Goal: Task Accomplishment & Management: Manage account settings

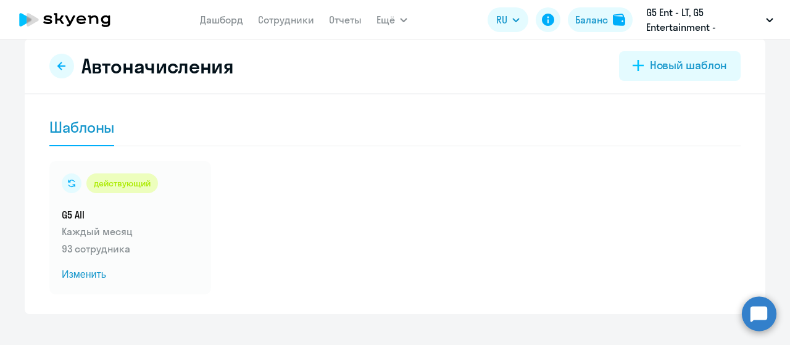
scroll to position [37, 0]
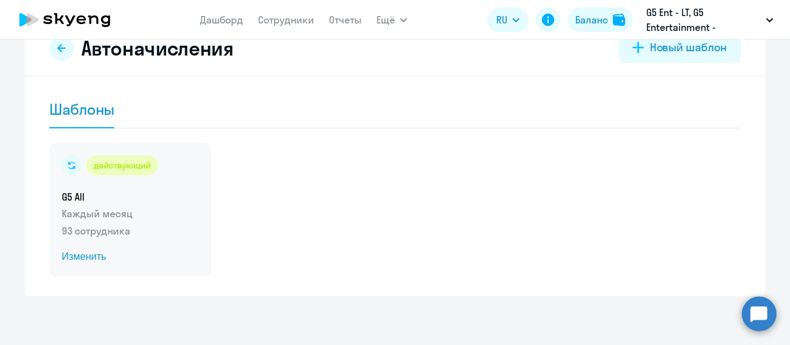
click at [72, 252] on span "Изменить" at bounding box center [130, 256] width 137 height 15
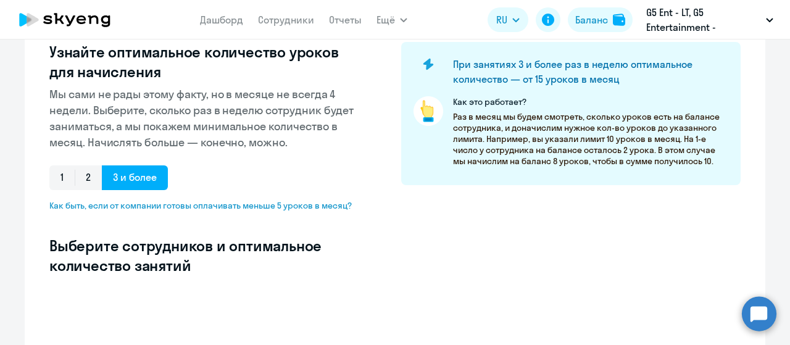
select select "10"
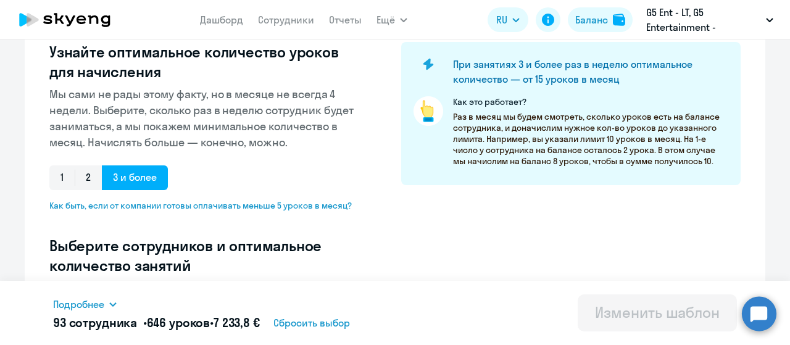
scroll to position [284, 0]
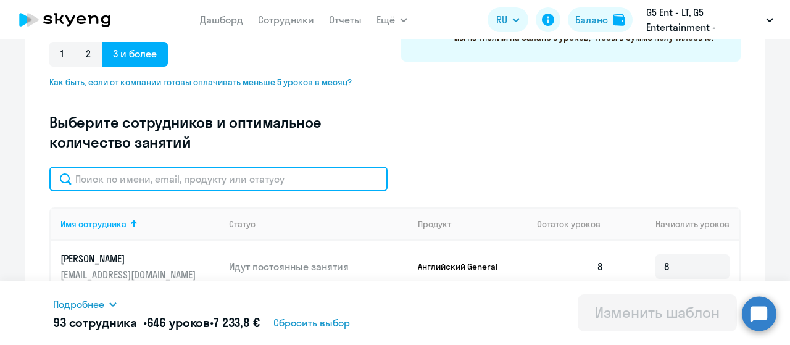
click at [154, 170] on input "text" at bounding box center [218, 179] width 338 height 25
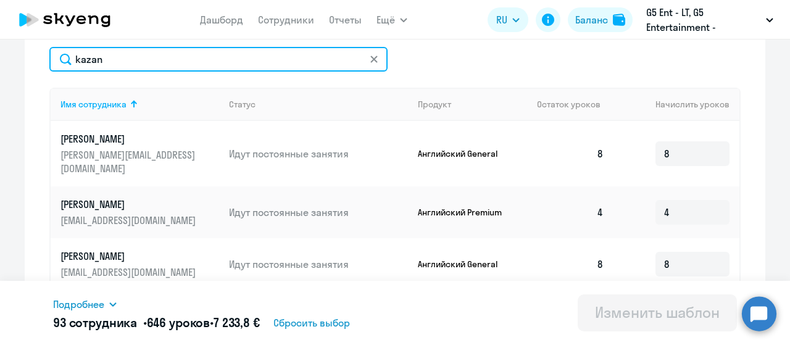
scroll to position [407, 0]
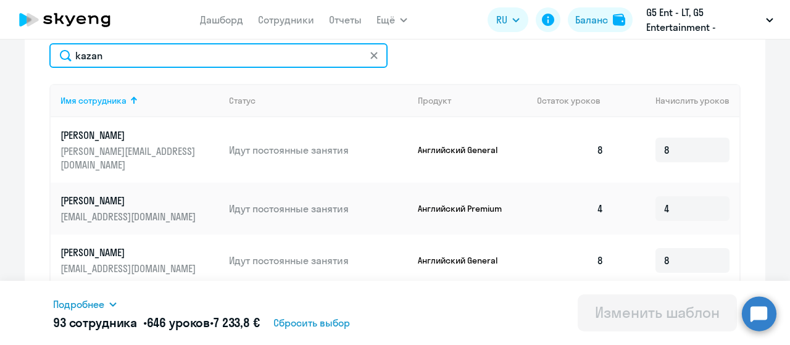
type input "kazan"
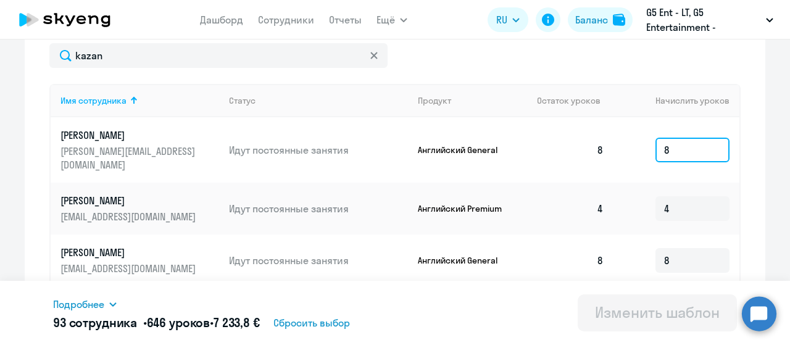
drag, startPoint x: 671, startPoint y: 140, endPoint x: 605, endPoint y: 140, distance: 66.0
click at [621, 140] on td "8" at bounding box center [676, 149] width 126 height 65
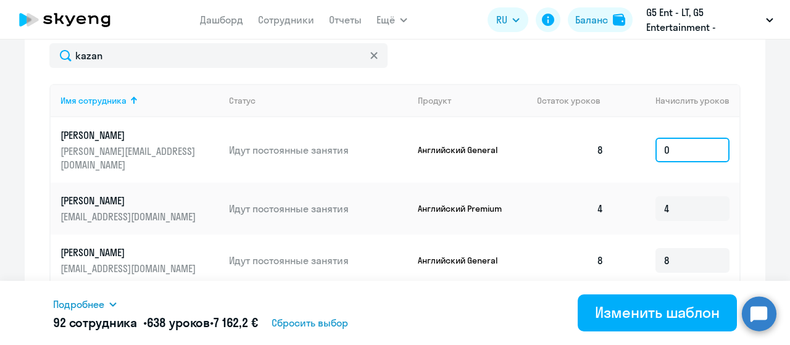
type input "0"
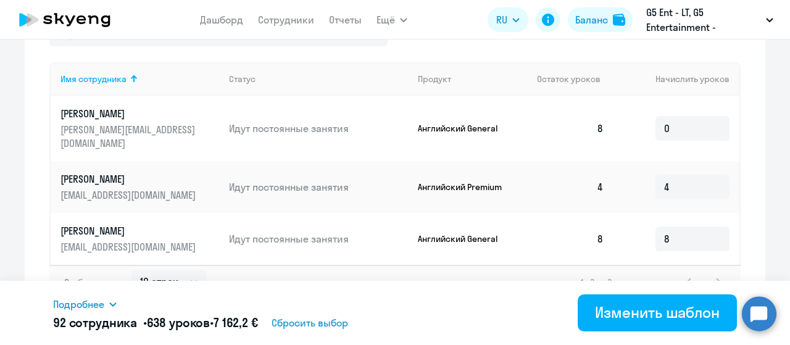
scroll to position [438, 0]
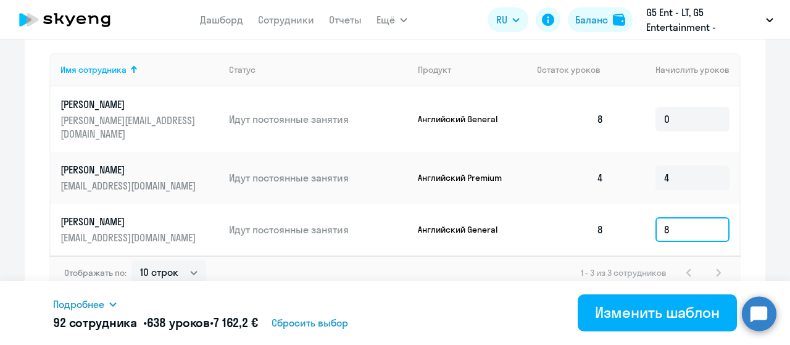
drag, startPoint x: 688, startPoint y: 217, endPoint x: 645, endPoint y: 209, distance: 43.8
click at [647, 209] on td "8" at bounding box center [676, 230] width 126 height 52
type input "0"
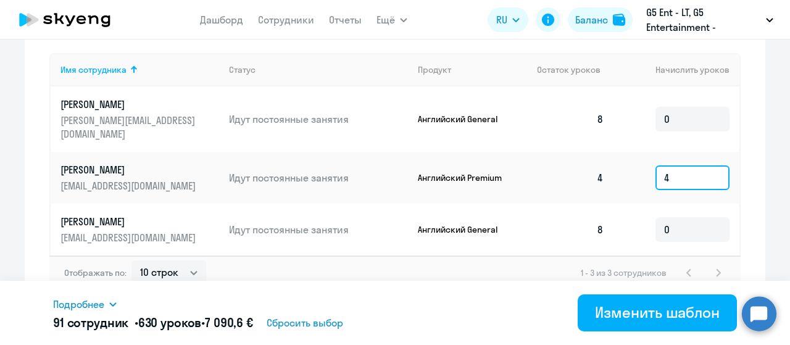
drag, startPoint x: 682, startPoint y: 163, endPoint x: 643, endPoint y: 155, distance: 39.7
click at [643, 155] on td "4" at bounding box center [676, 178] width 126 height 52
type input "5"
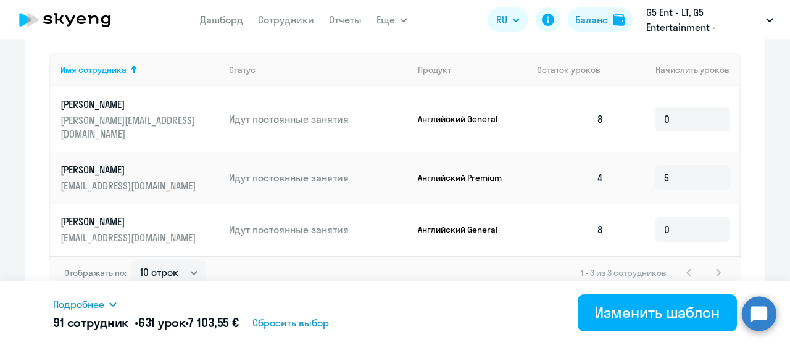
click at [531, 255] on div "Отображать по: 10 строк 30 строк 50 строк 1 - 3 из 3 сотрудников" at bounding box center [394, 272] width 691 height 35
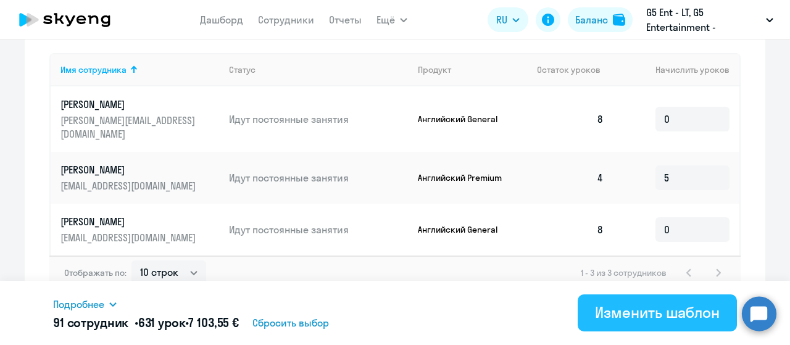
click at [634, 309] on div "Изменить шаблон" at bounding box center [657, 312] width 125 height 20
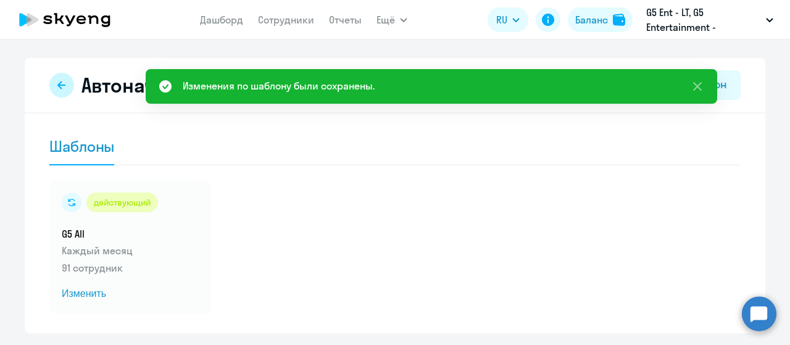
click at [60, 80] on icon at bounding box center [62, 85] width 10 height 10
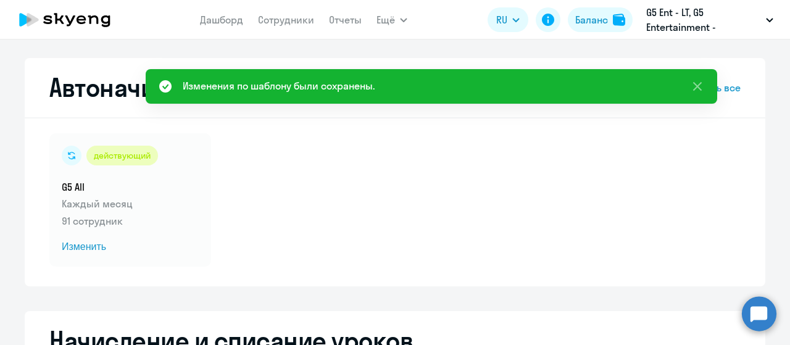
select select "10"
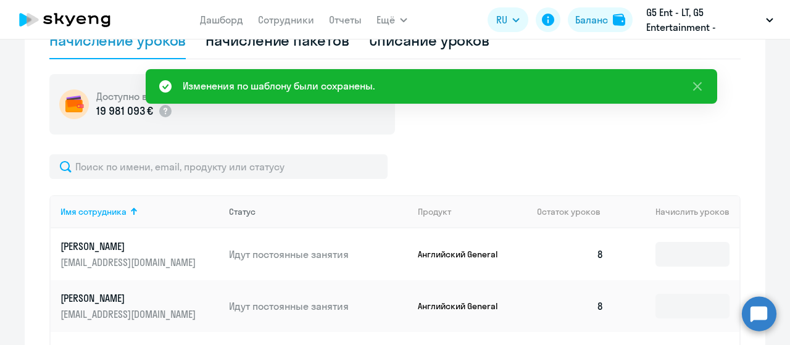
scroll to position [370, 0]
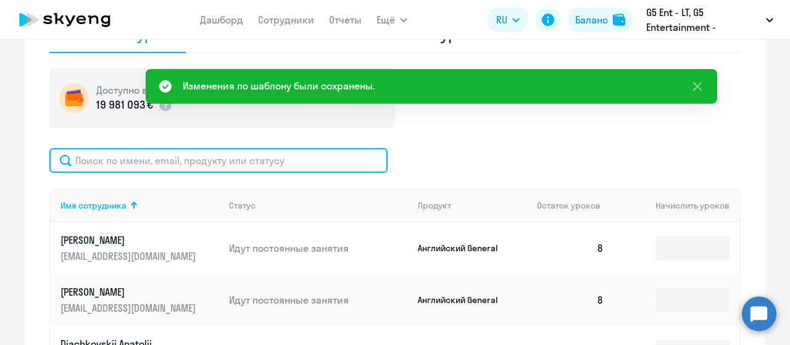
click at [184, 166] on input "text" at bounding box center [218, 160] width 338 height 25
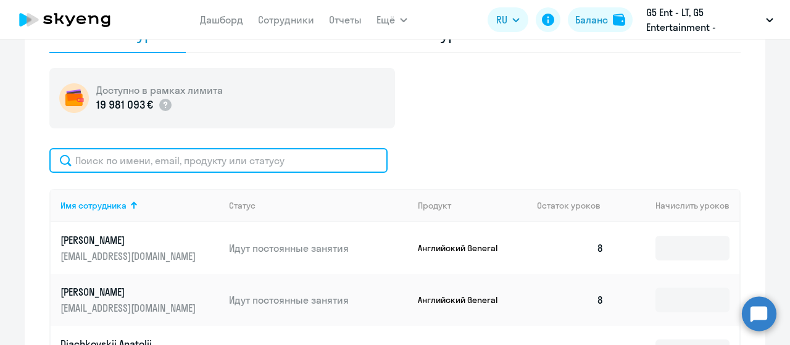
scroll to position [247, 0]
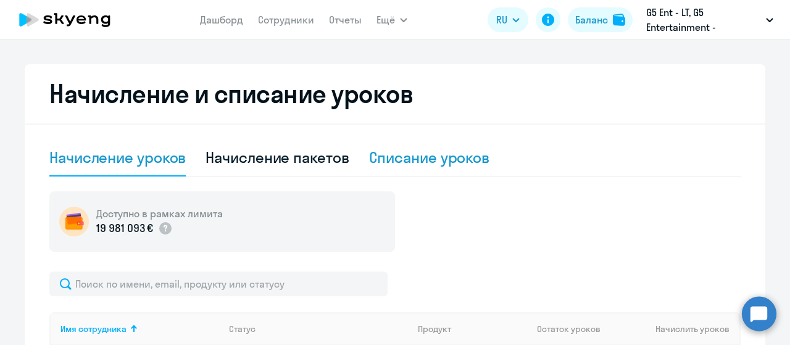
click at [411, 160] on div "Списание уроков" at bounding box center [429, 157] width 121 height 20
select select "10"
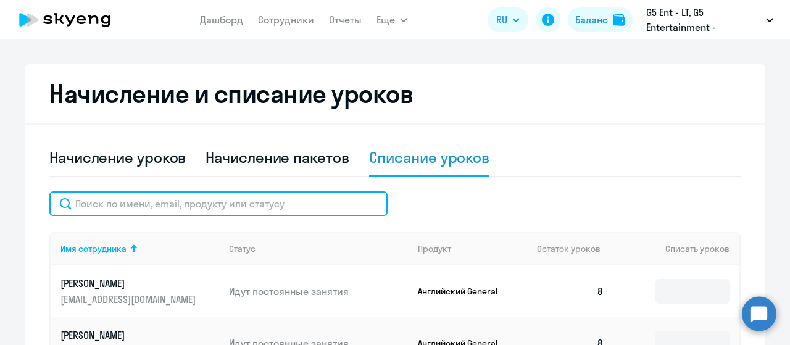
click at [239, 205] on input "text" at bounding box center [218, 203] width 338 height 25
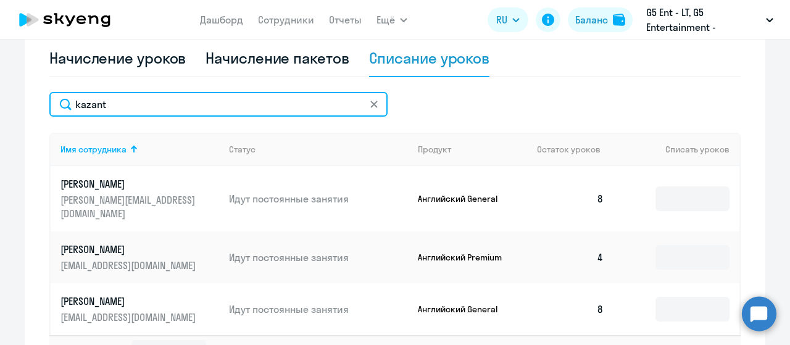
scroll to position [370, 0]
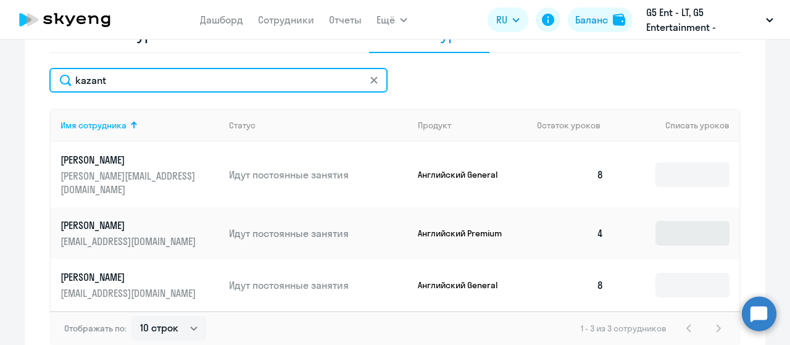
type input "kazant"
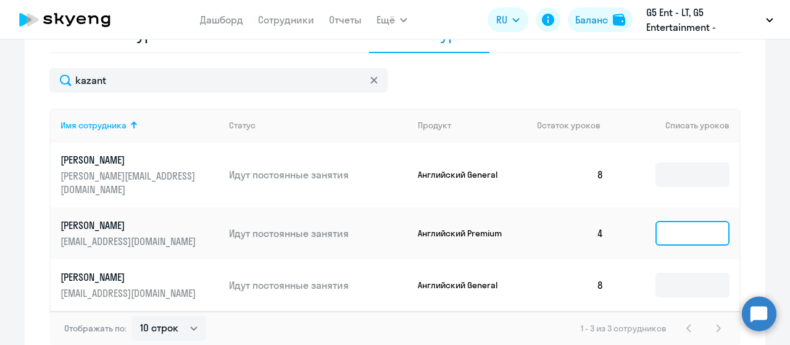
click at [667, 221] on input at bounding box center [692, 233] width 74 height 25
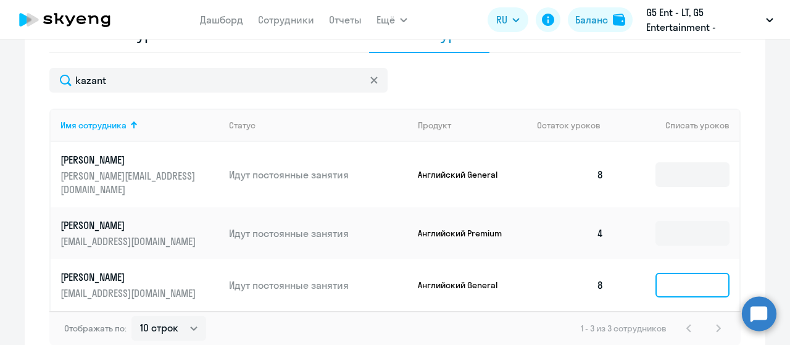
click at [701, 283] on input at bounding box center [692, 285] width 74 height 25
drag, startPoint x: 51, startPoint y: 209, endPoint x: 195, endPoint y: 229, distance: 145.7
click at [195, 229] on td "Kazantseva Violetta violetta.kazantseva@g5e.com" at bounding box center [135, 233] width 168 height 52
copy p "Kazantseva Violetta"
drag, startPoint x: 53, startPoint y: 228, endPoint x: 191, endPoint y: 226, distance: 138.2
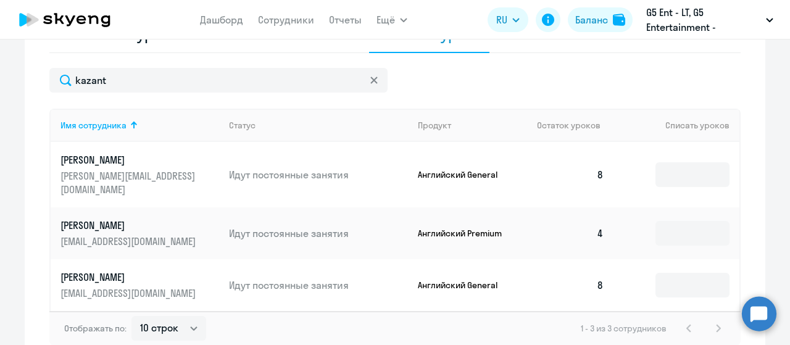
click at [191, 226] on div "Начисление и списание уроков Начисление уроков Начисление пакетов Списание урок…" at bounding box center [395, 153] width 740 height 424
click at [25, 226] on div "Начисление и списание уроков Начисление уроков Начисление пакетов Списание урок…" at bounding box center [395, 153] width 740 height 424
drag, startPoint x: 51, startPoint y: 230, endPoint x: 188, endPoint y: 230, distance: 136.3
click at [188, 230] on td "Kazantseva Violetta violetta.kazantseva@g5e.com" at bounding box center [135, 233] width 168 height 52
drag, startPoint x: 81, startPoint y: 282, endPoint x: 192, endPoint y: 283, distance: 110.4
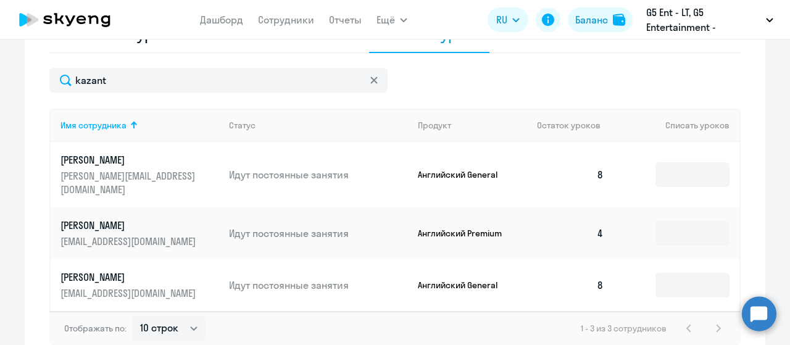
click at [192, 283] on td "Казанцева Виолетта violetta.kazantseva@g5.com" at bounding box center [135, 285] width 168 height 52
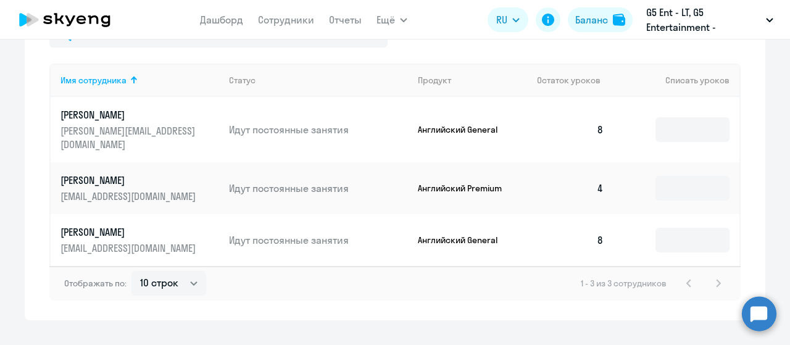
scroll to position [426, 0]
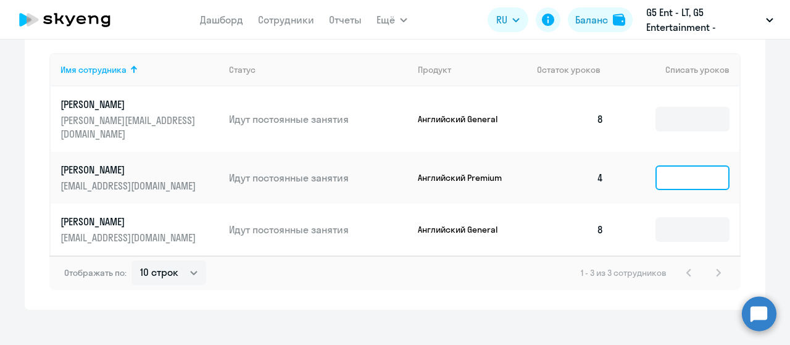
click at [674, 165] on input at bounding box center [692, 177] width 74 height 25
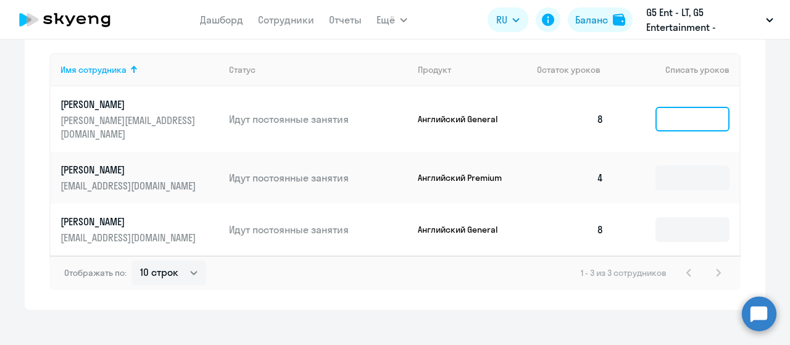
click at [699, 110] on input at bounding box center [692, 119] width 74 height 25
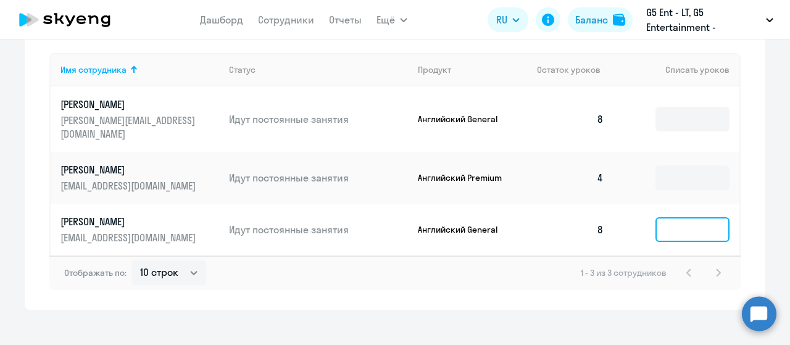
click at [663, 223] on input at bounding box center [692, 229] width 74 height 25
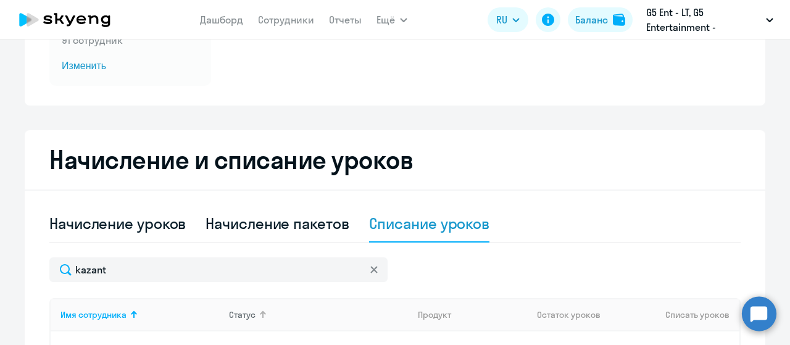
scroll to position [179, 0]
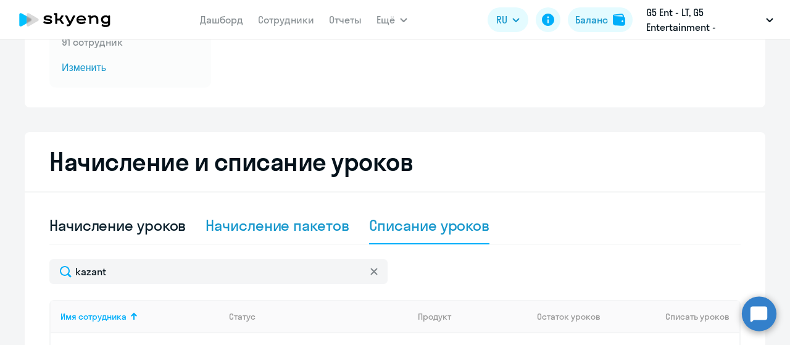
click at [258, 228] on div "Начисление пакетов" at bounding box center [276, 225] width 143 height 20
select select "10"
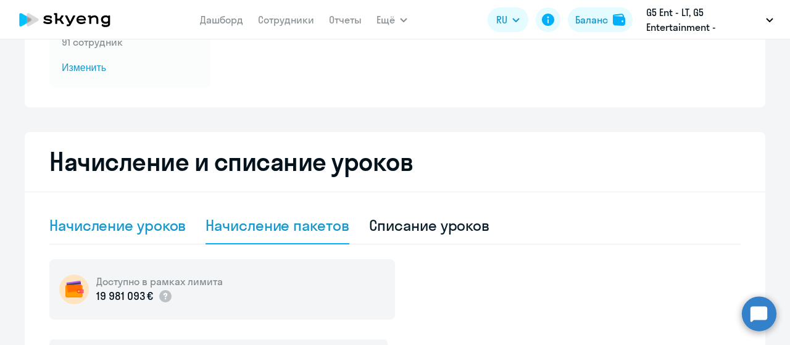
click at [116, 224] on div "Начисление уроков" at bounding box center [117, 225] width 136 height 20
select select "10"
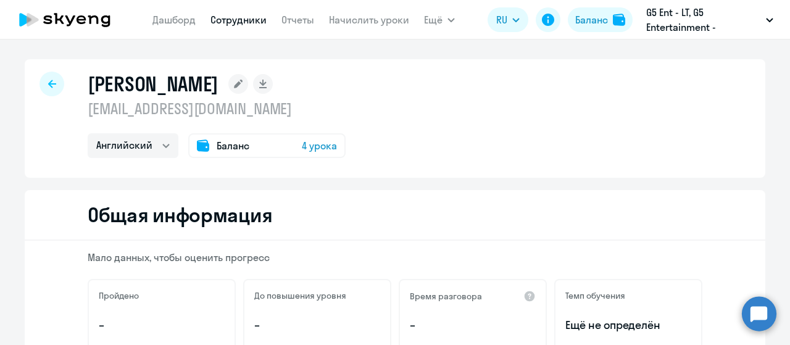
select select "english"
click at [311, 146] on span "4 урока" at bounding box center [319, 145] width 35 height 15
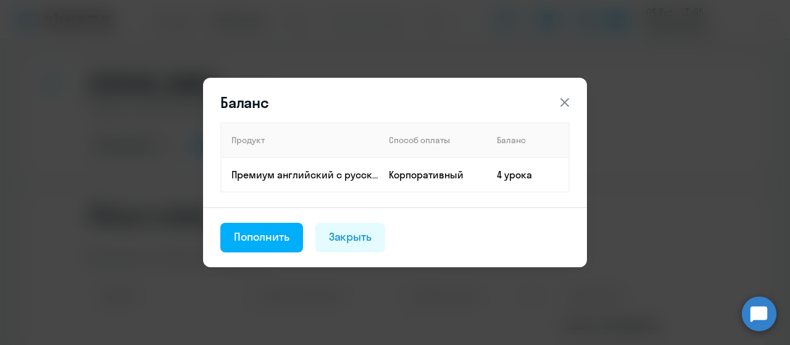
click at [565, 101] on icon at bounding box center [564, 102] width 9 height 9
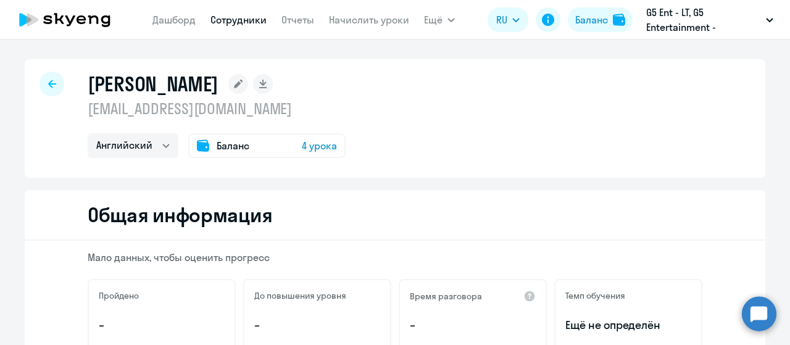
click at [302, 144] on span "4 урока" at bounding box center [319, 145] width 35 height 15
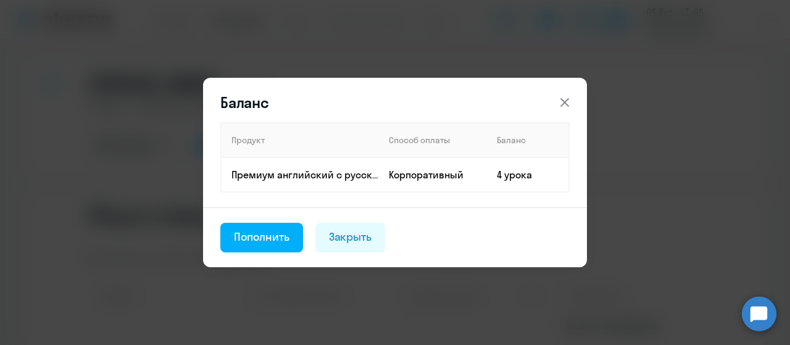
click at [564, 104] on icon at bounding box center [564, 102] width 9 height 9
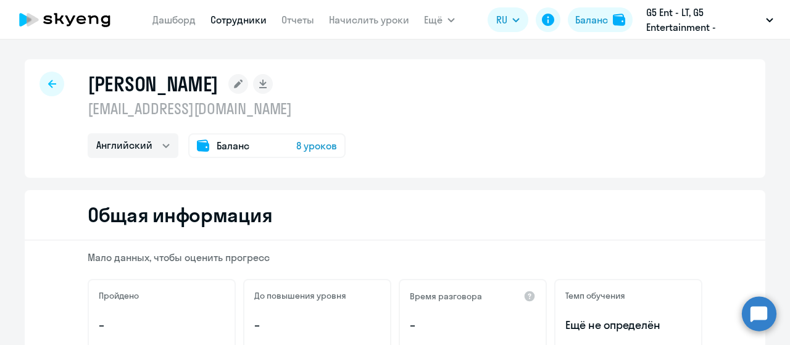
select select "english"
click at [405, 109] on div "[PERSON_NAME] [EMAIL_ADDRESS][DOMAIN_NAME] Английский Баланс 8 уроков" at bounding box center [395, 118] width 740 height 118
click at [312, 139] on span "8 уроков" at bounding box center [316, 145] width 41 height 15
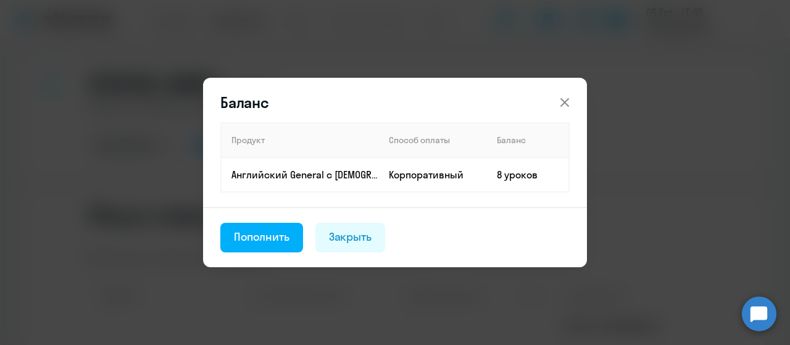
click at [575, 104] on button at bounding box center [564, 102] width 25 height 25
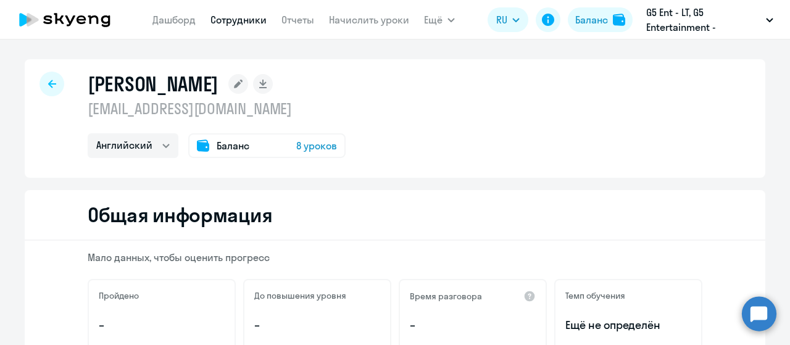
click at [324, 141] on span "8 уроков" at bounding box center [316, 145] width 41 height 15
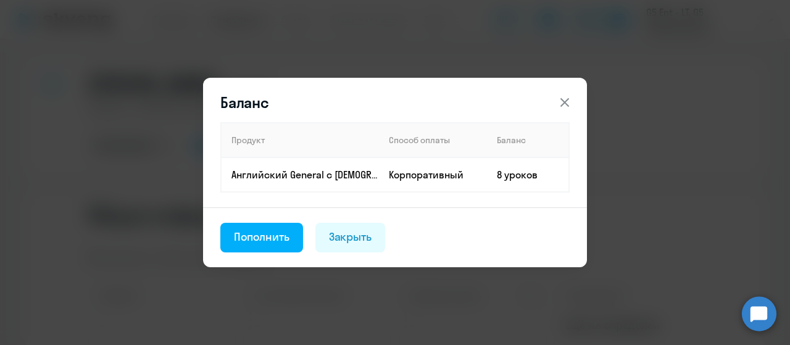
click at [555, 100] on button at bounding box center [564, 102] width 25 height 25
